Goal: Task Accomplishment & Management: Use online tool/utility

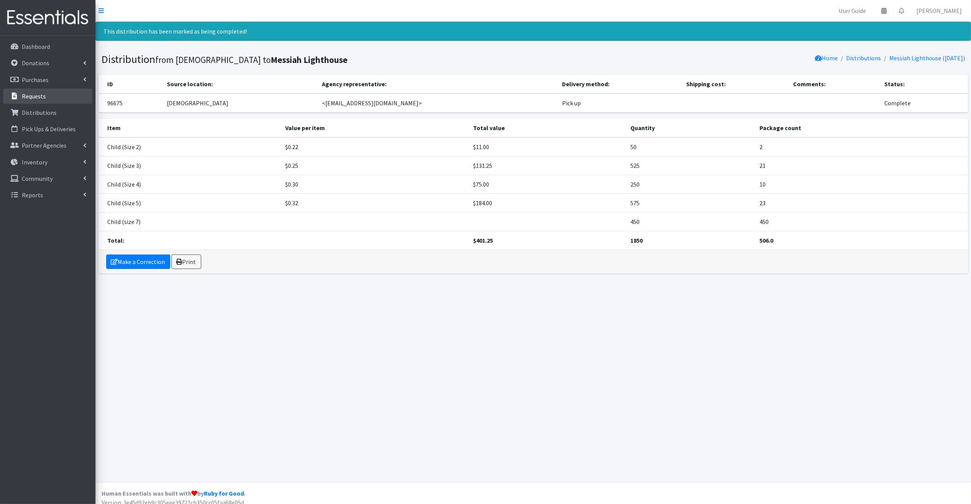
click at [32, 92] on p "Requests" at bounding box center [34, 96] width 24 height 8
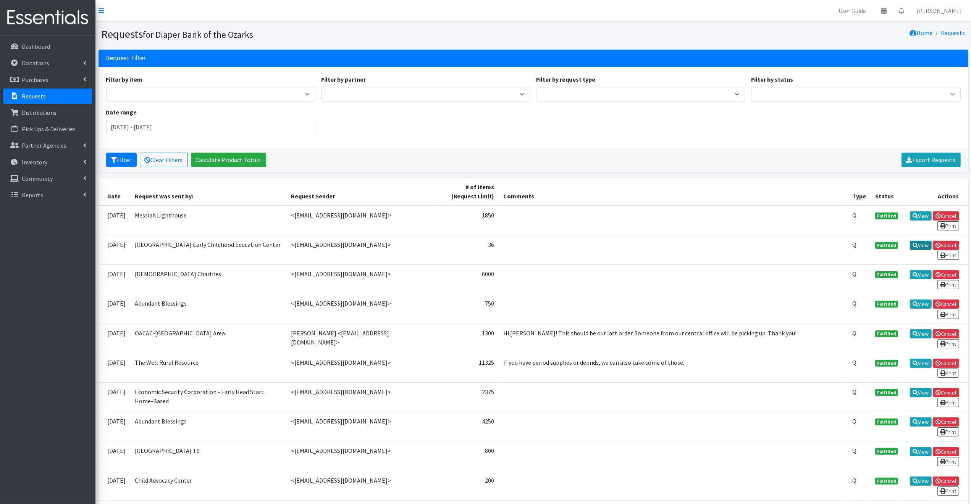
click at [919, 244] on link "View" at bounding box center [921, 245] width 22 height 9
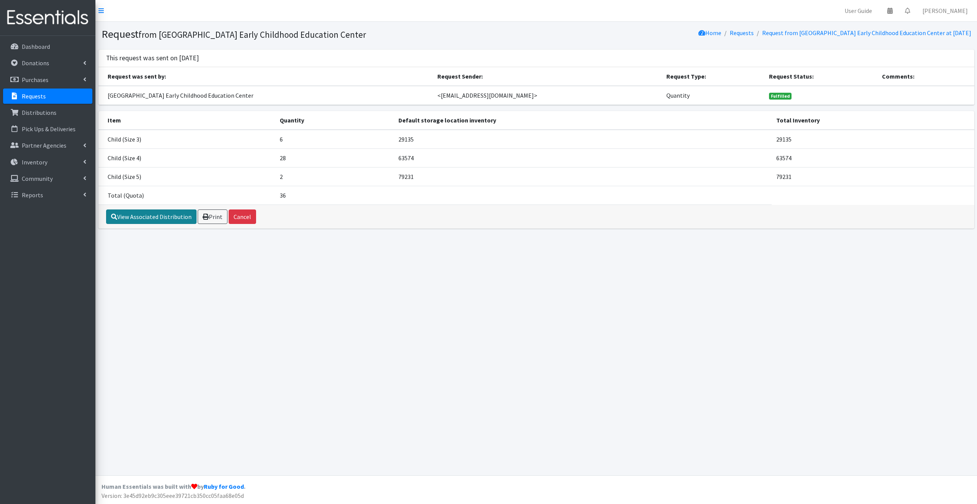
click at [153, 216] on link "View Associated Distribution" at bounding box center [151, 217] width 90 height 15
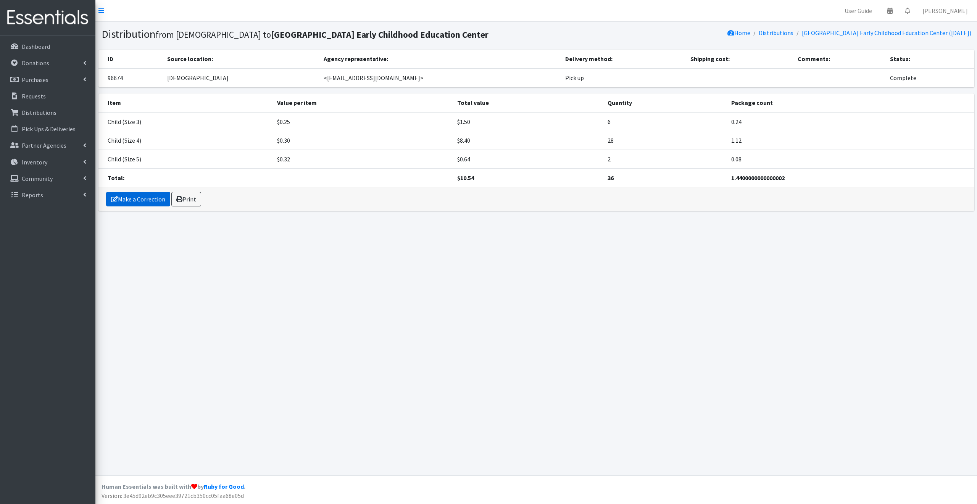
click at [150, 207] on link "Make a Correction" at bounding box center [138, 199] width 64 height 15
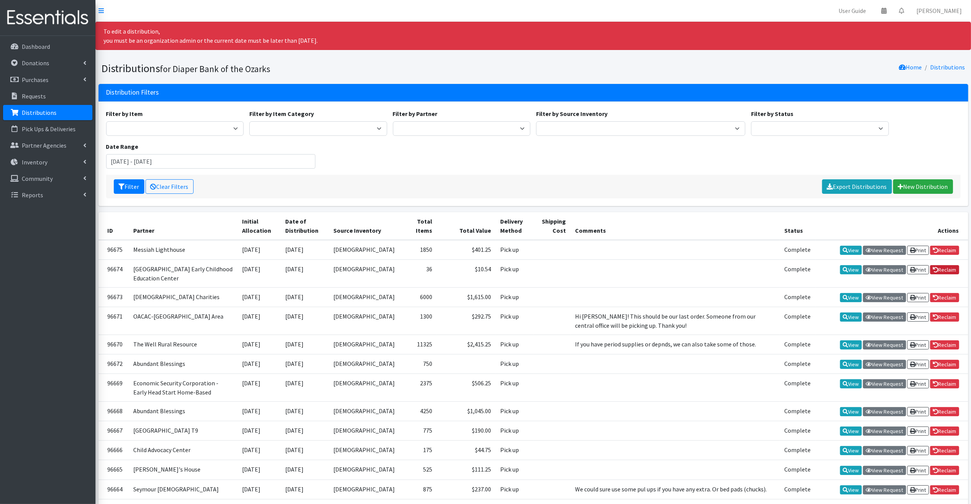
drag, startPoint x: 948, startPoint y: 277, endPoint x: 548, endPoint y: 47, distance: 460.8
click at [948, 275] on link "Reclaim" at bounding box center [944, 269] width 29 height 9
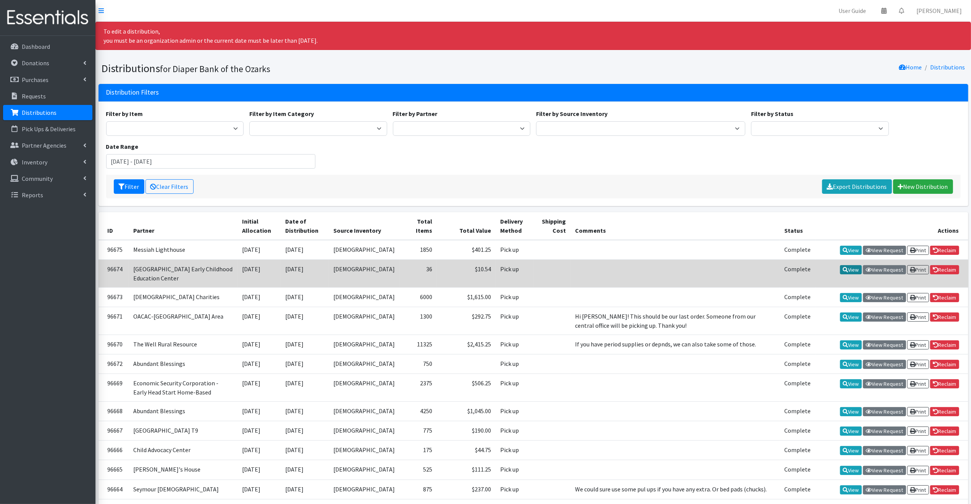
click at [849, 275] on link "View" at bounding box center [851, 269] width 22 height 9
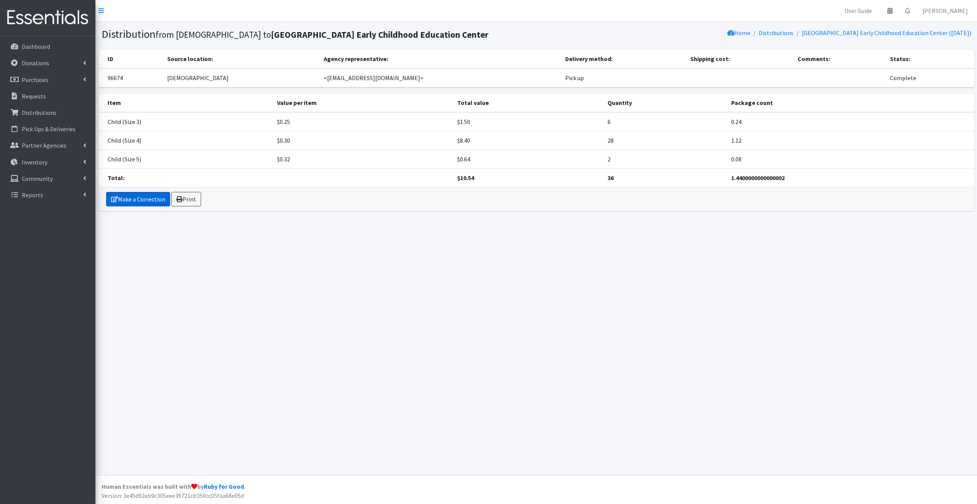
click at [136, 207] on link "Make a Correction" at bounding box center [138, 199] width 64 height 15
